Goal: Information Seeking & Learning: Understand process/instructions

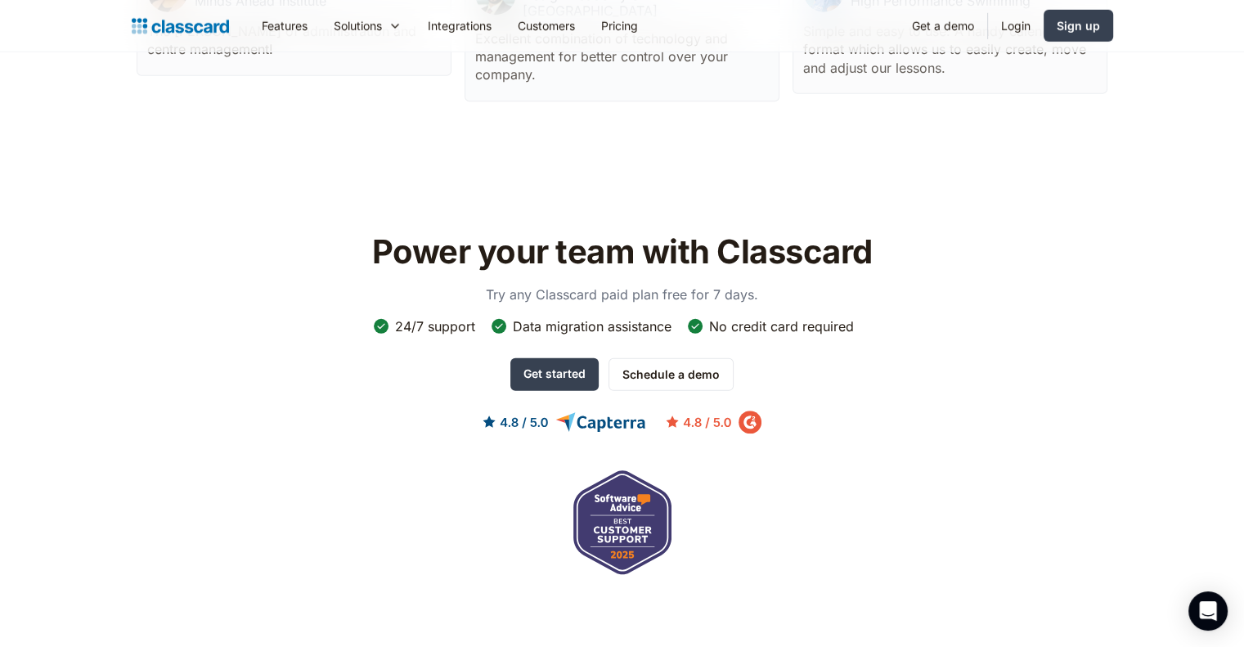
scroll to position [5475, 0]
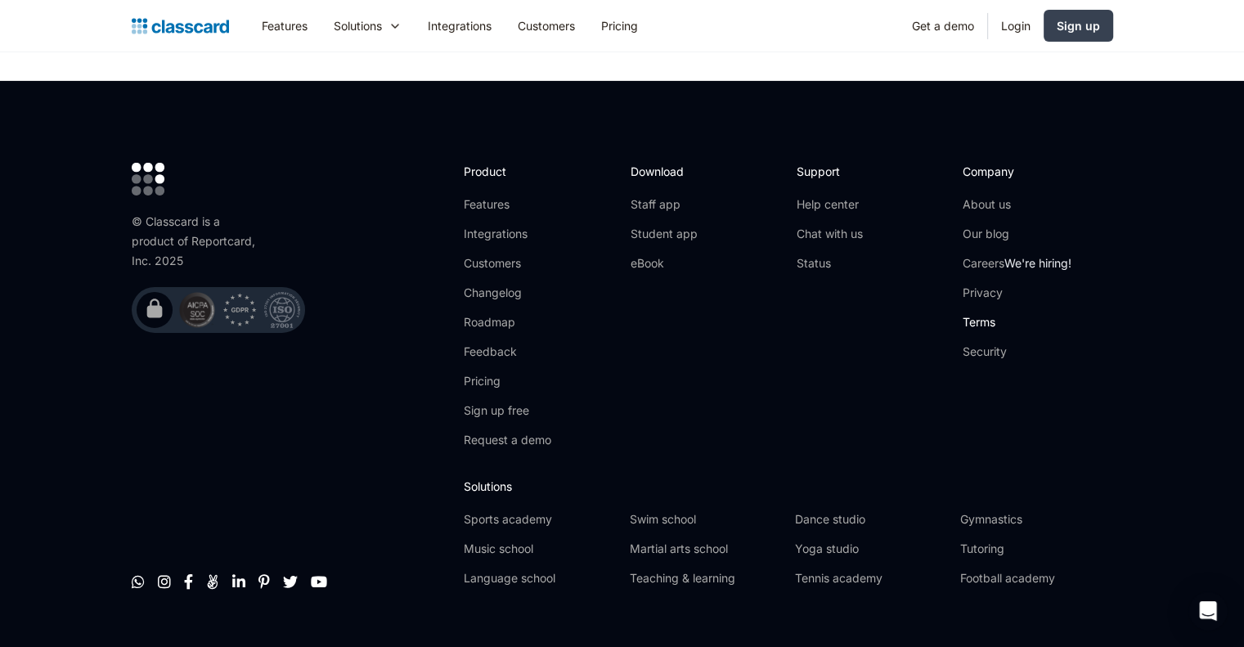
click at [989, 314] on link "Terms" at bounding box center [1016, 322] width 109 height 16
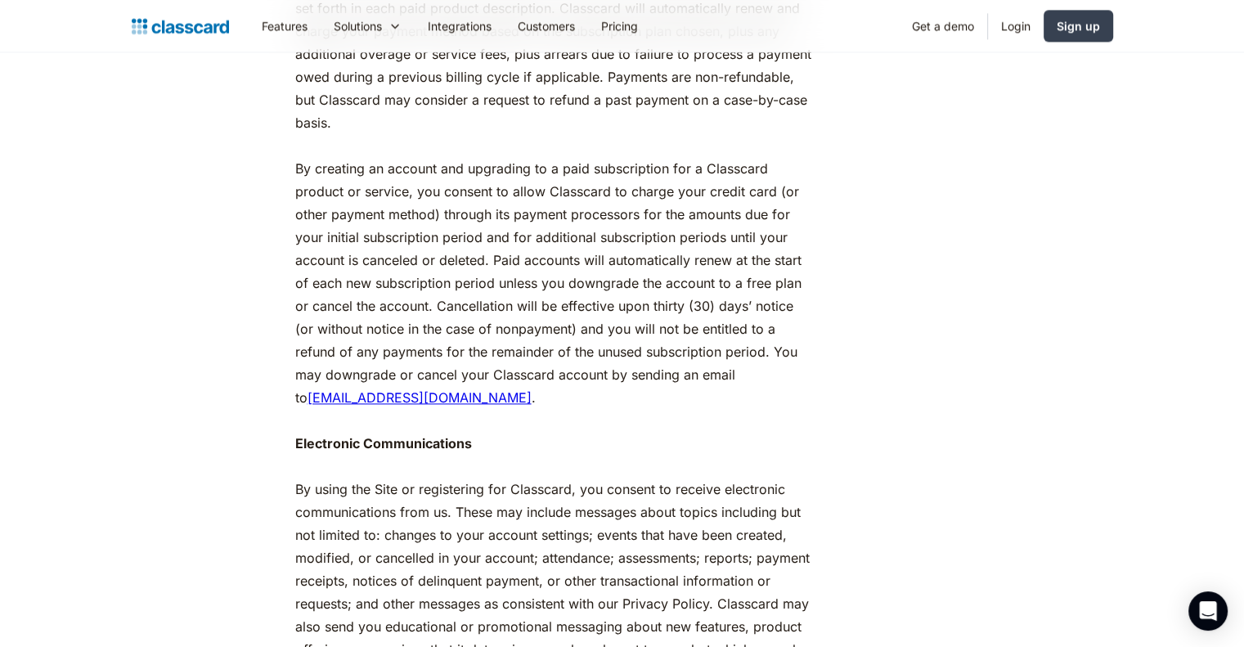
scroll to position [2126, 0]
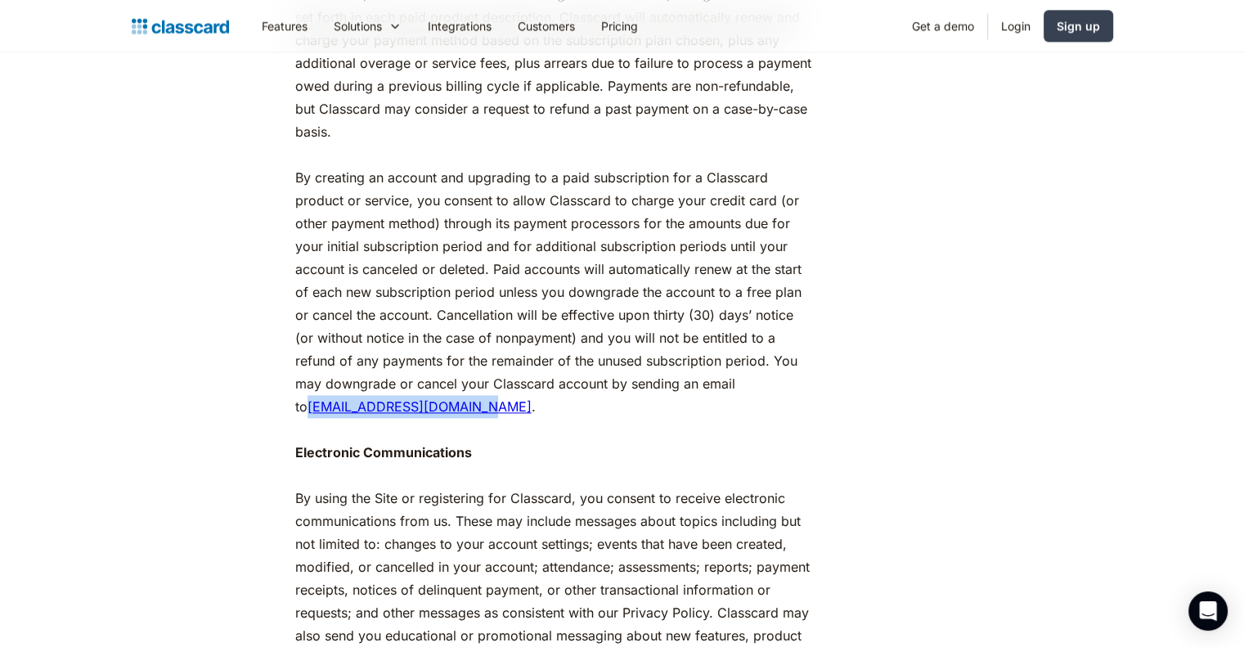
drag, startPoint x: 276, startPoint y: 451, endPoint x: 466, endPoint y: 458, distance: 189.8
copy link "support@classcardapp.com"
copy link "[EMAIL_ADDRESS][DOMAIN_NAME]"
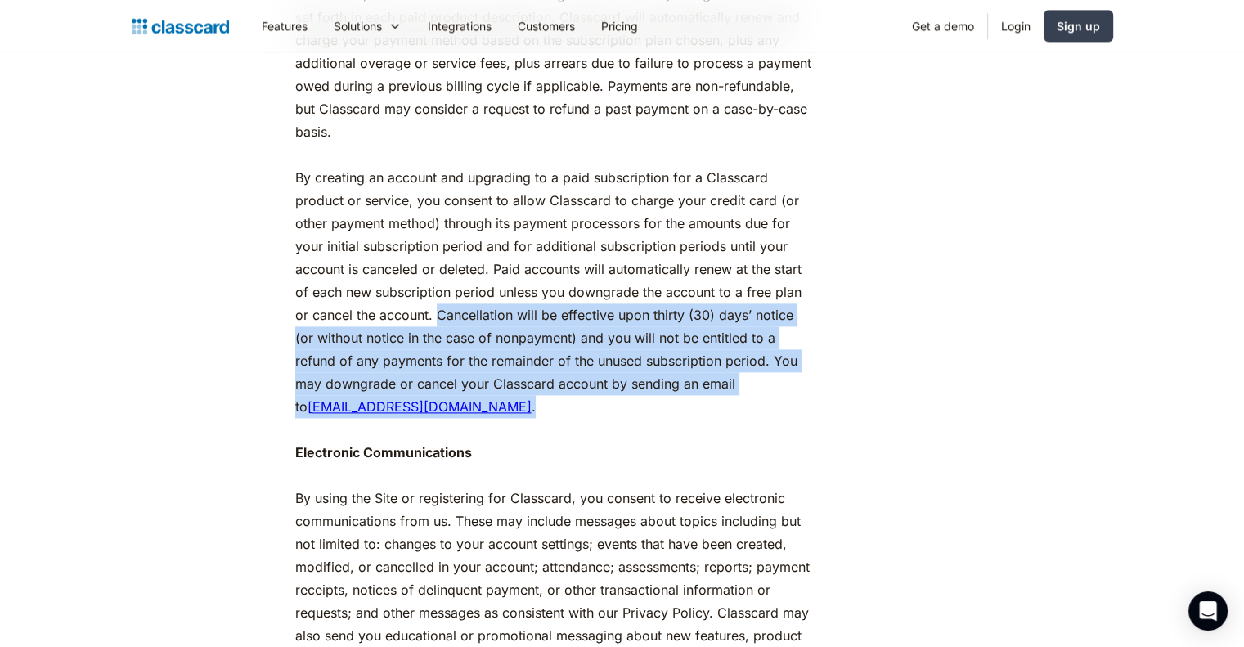
drag, startPoint x: 439, startPoint y: 356, endPoint x: 492, endPoint y: 454, distance: 111.6
copy p "Cancellation will be effective upon thirty (30) days’ notice (or without notice…"
click at [626, 32] on link "Pricing" at bounding box center [619, 25] width 63 height 37
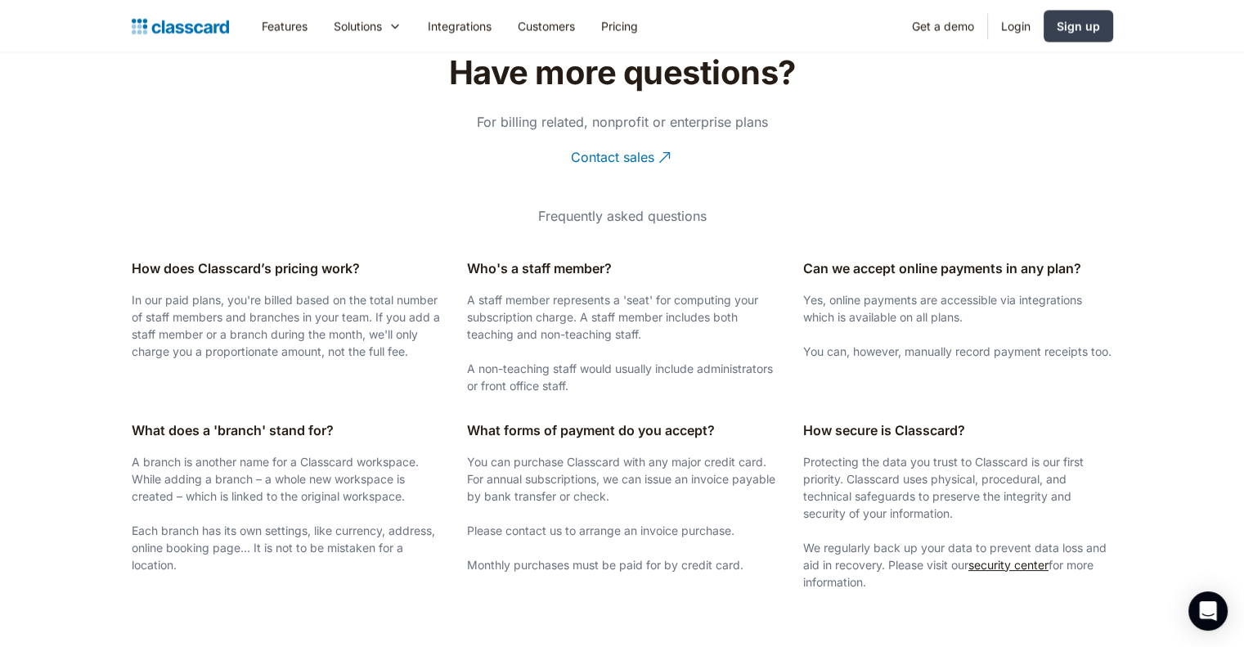
scroll to position [3173, 0]
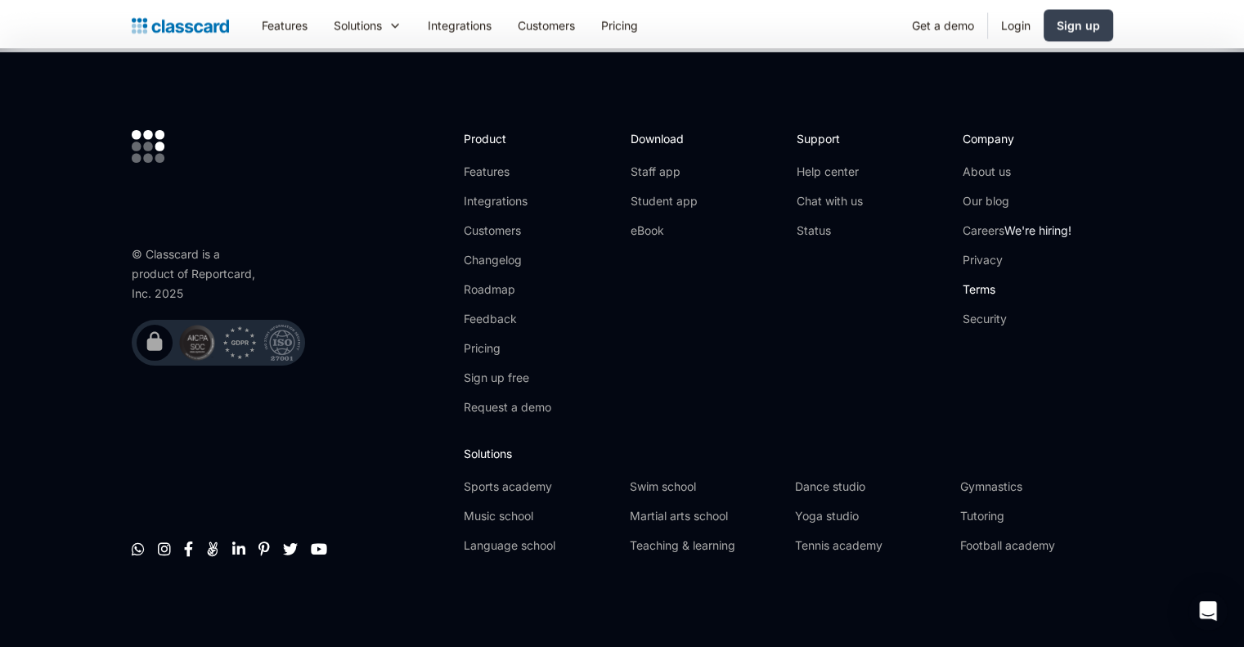
click at [993, 288] on link "Terms" at bounding box center [1016, 289] width 109 height 16
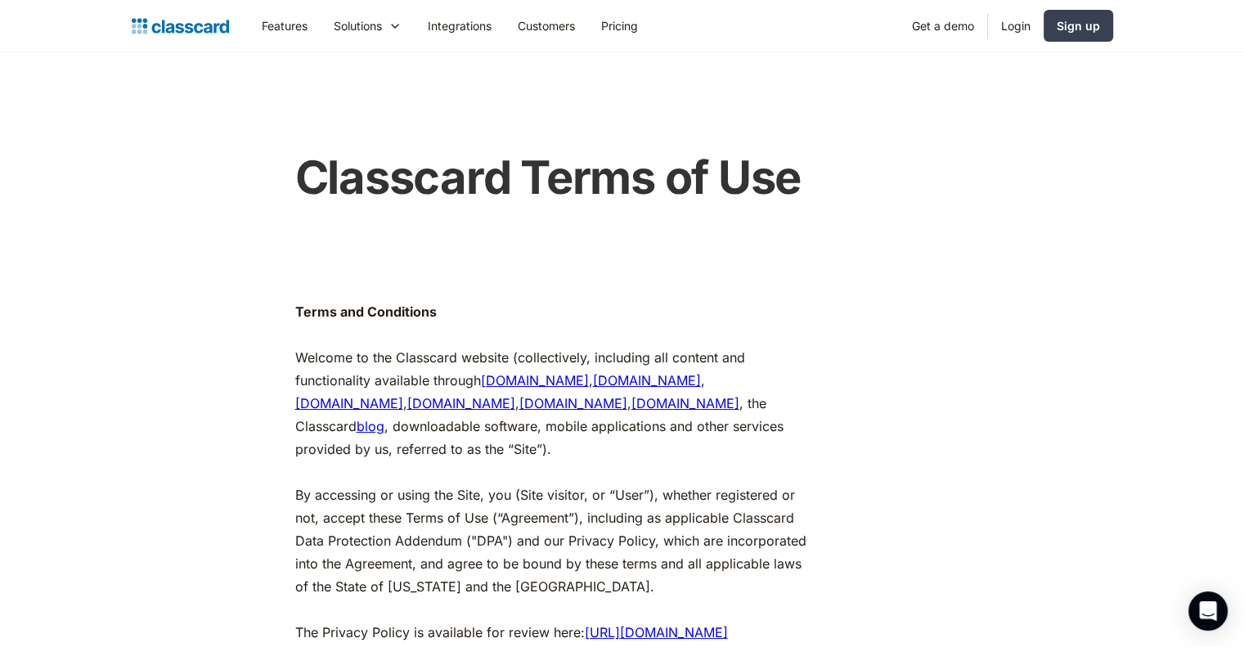
scroll to position [2140, 0]
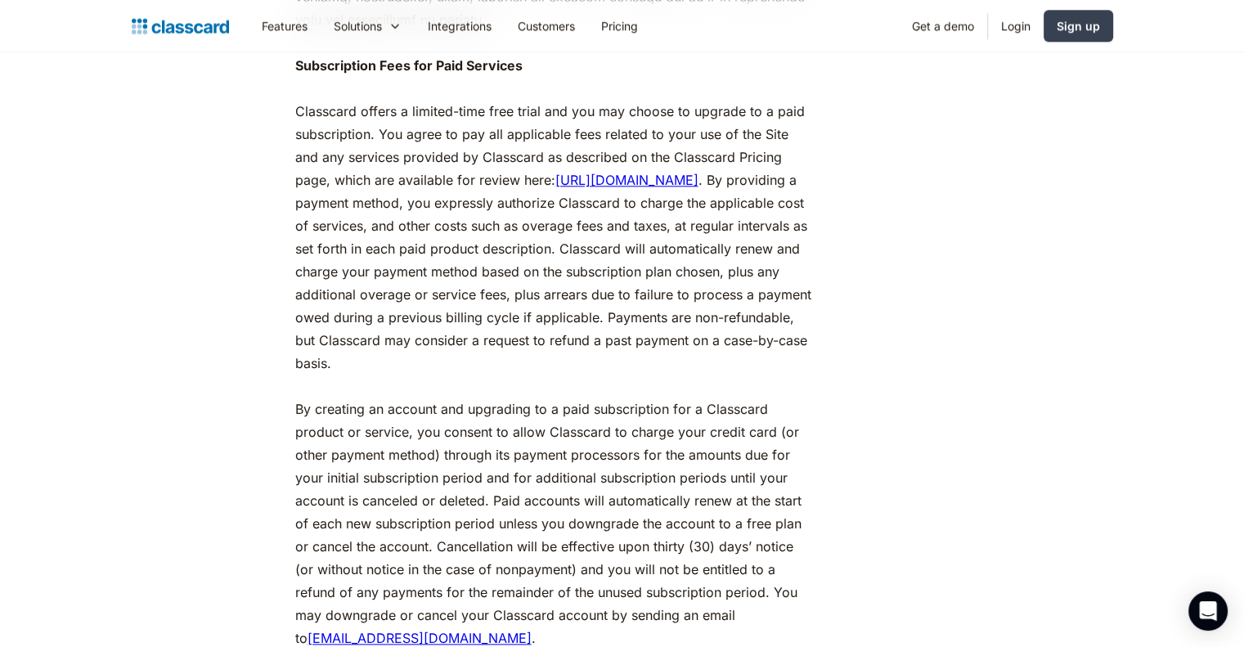
scroll to position [1731, 0]
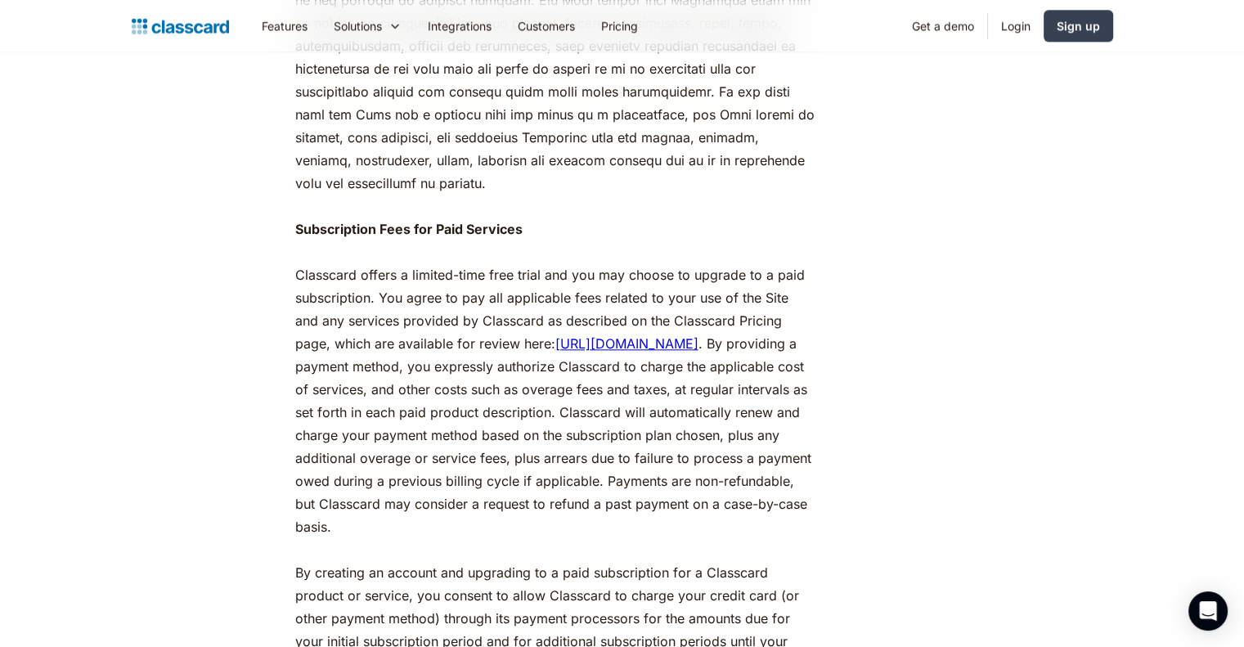
click at [507, 237] on strong "Subscription Fees for Paid Services" at bounding box center [408, 229] width 227 height 16
click at [518, 237] on strong "Subscription Fees for Paid Services" at bounding box center [408, 229] width 227 height 16
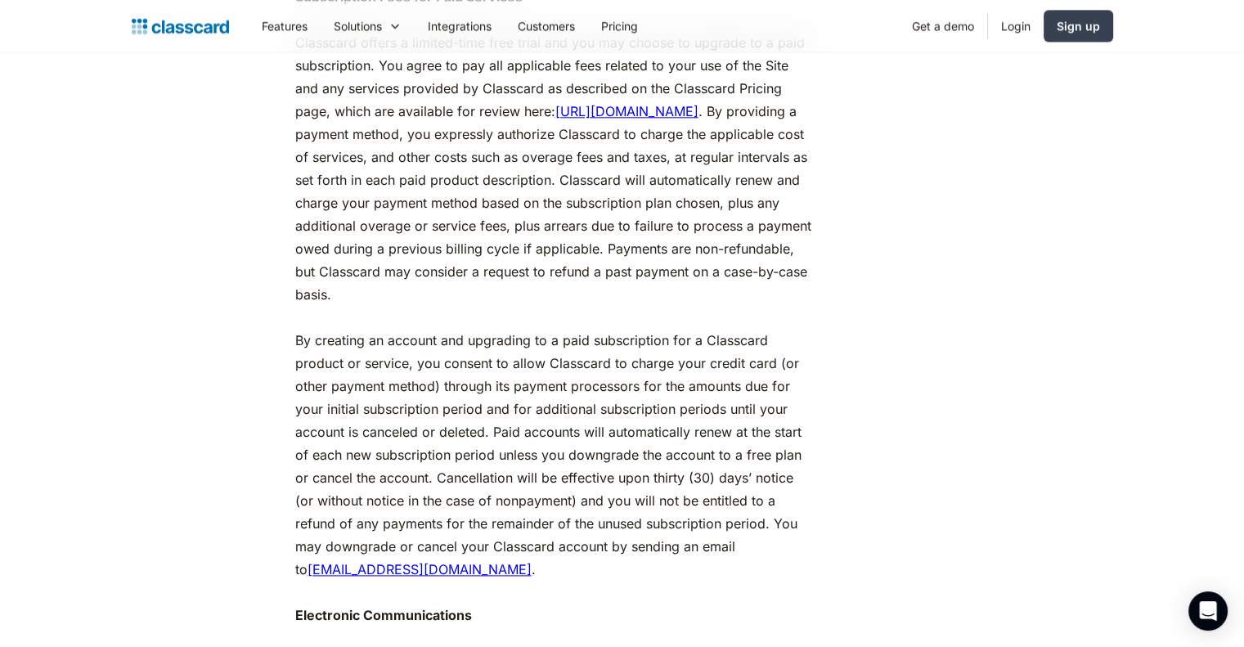
scroll to position [1976, 0]
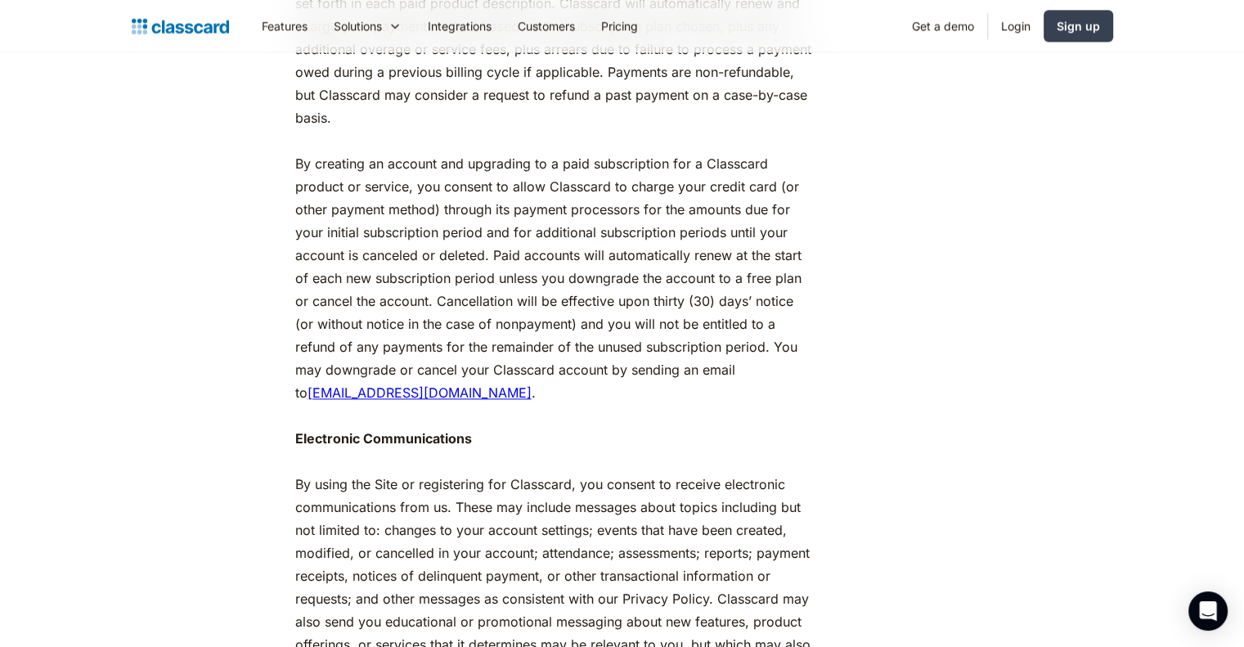
click at [193, 27] on img "home" at bounding box center [180, 26] width 97 height 23
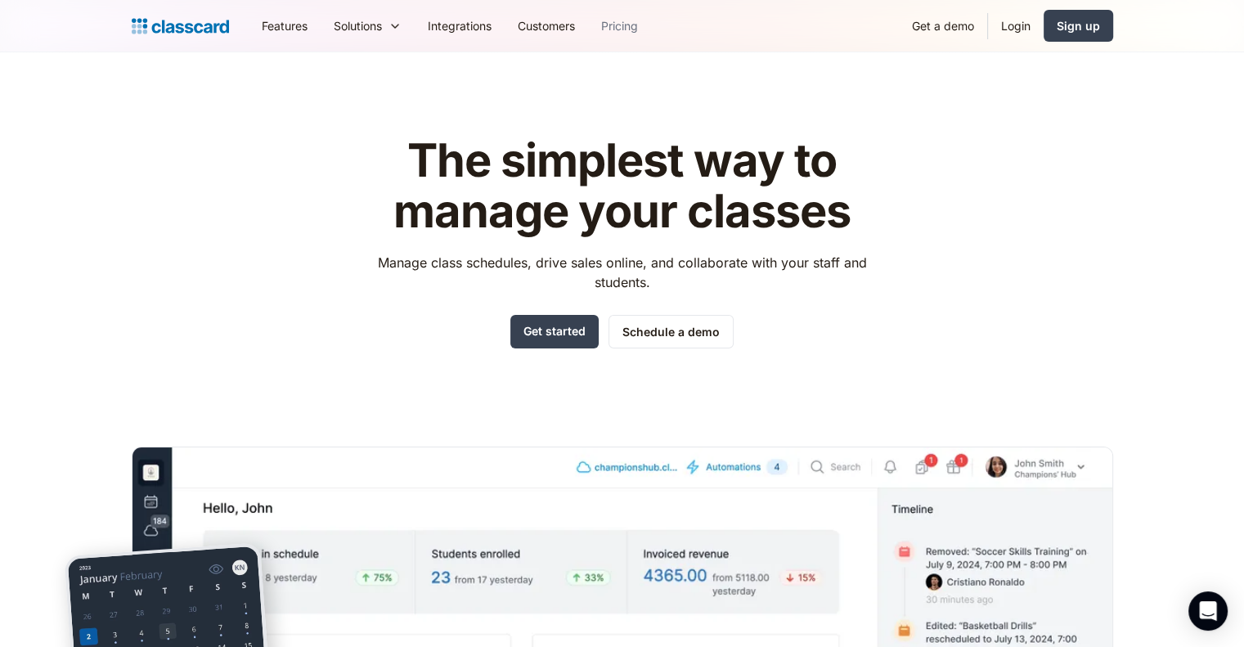
click at [600, 26] on link "Pricing" at bounding box center [619, 25] width 63 height 37
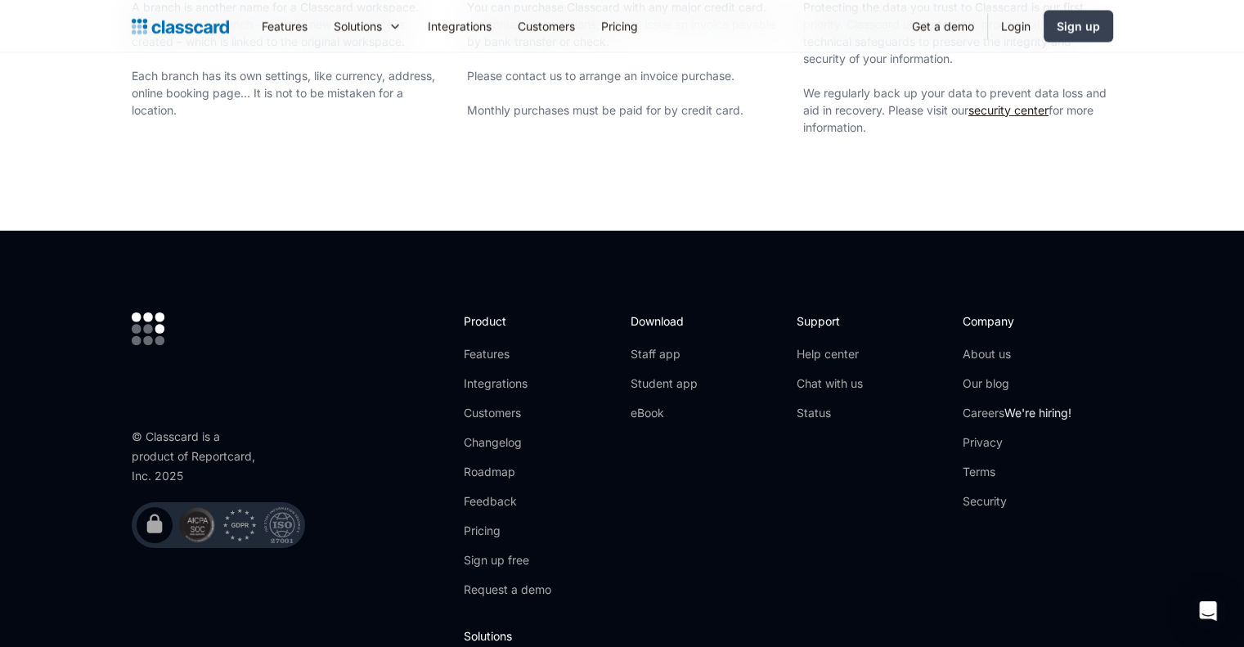
scroll to position [3173, 0]
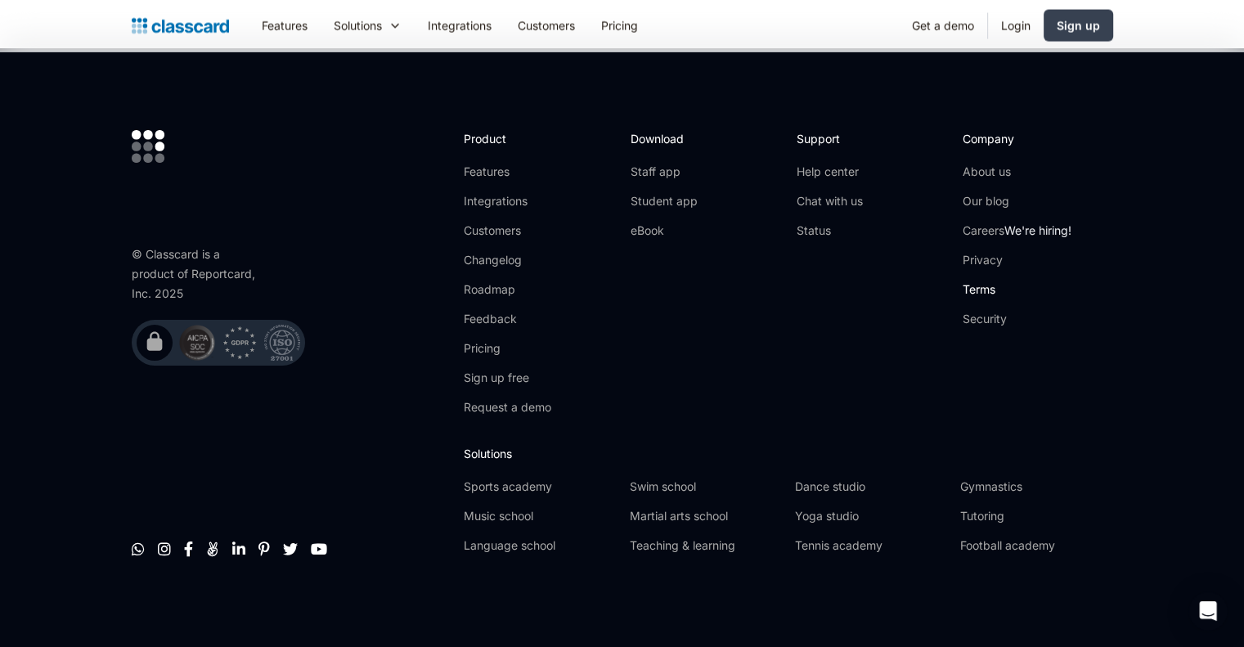
click at [974, 288] on link "Terms" at bounding box center [1016, 289] width 109 height 16
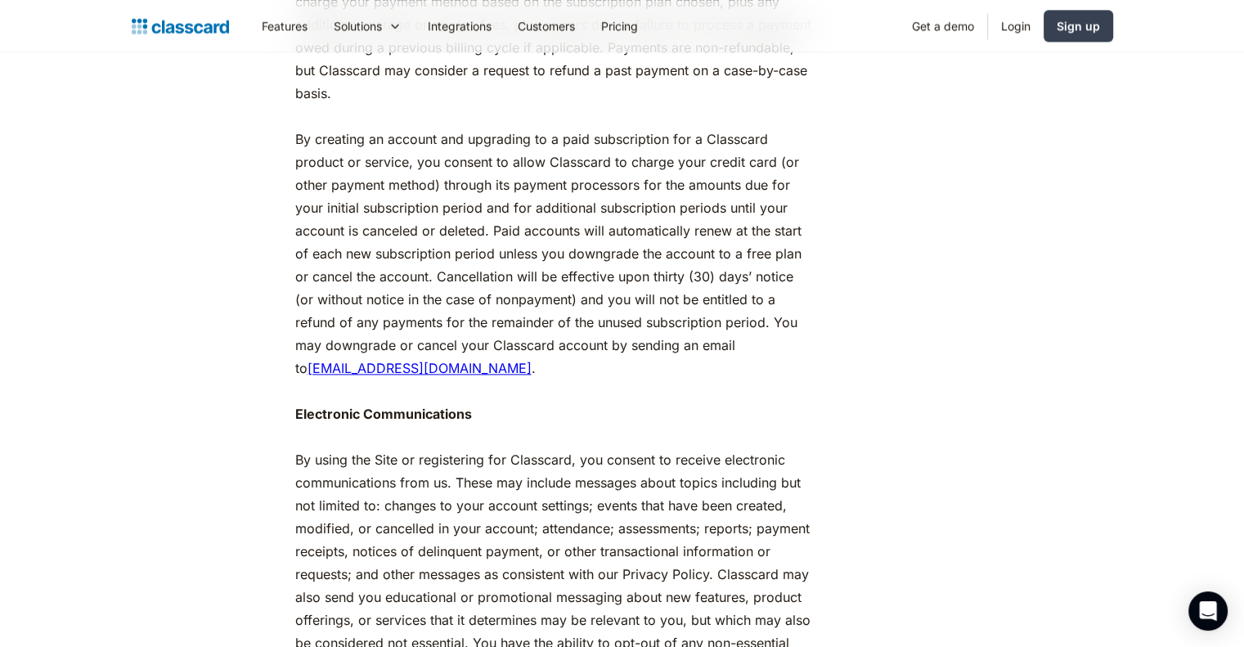
scroll to position [2166, 0]
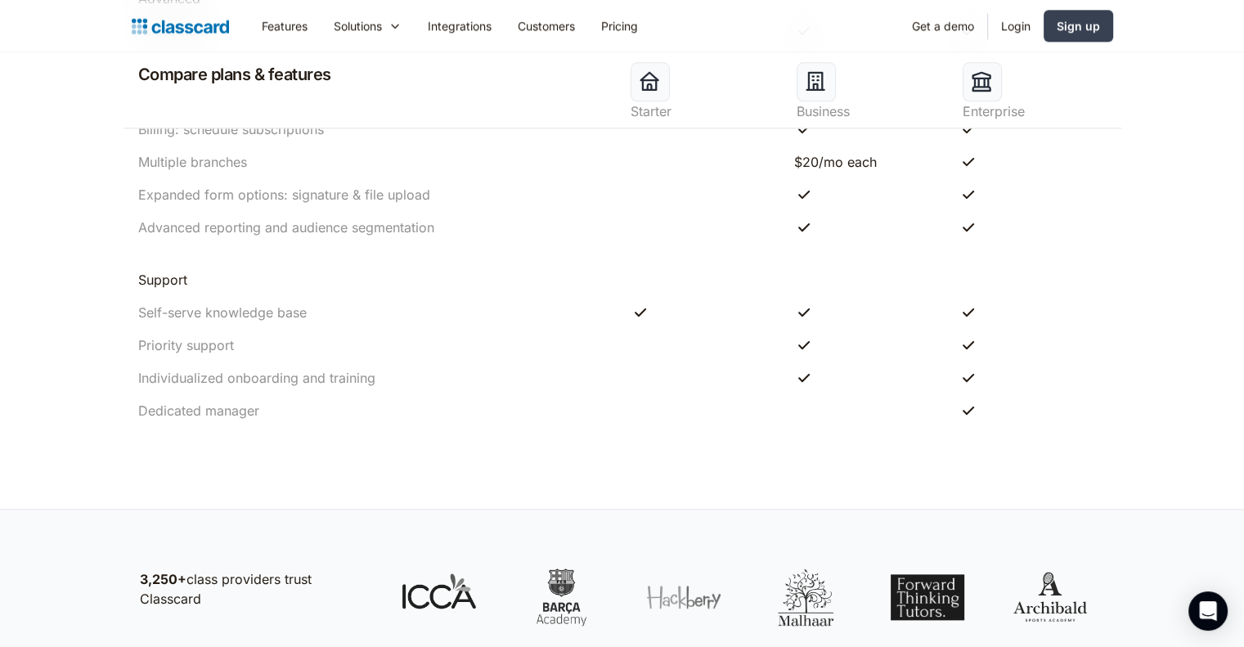
scroll to position [1820, 0]
